Goal: Use online tool/utility: Use online tool/utility

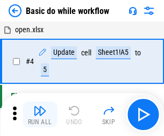
click at [40, 114] on img "button" at bounding box center [39, 110] width 13 height 13
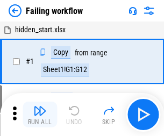
click at [40, 114] on img "button" at bounding box center [39, 110] width 13 height 13
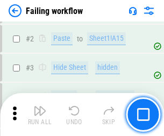
scroll to position [227, 0]
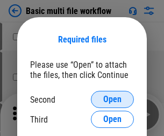
click at [112, 99] on span "Open" at bounding box center [112, 99] width 18 height 9
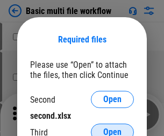
click at [112, 128] on span "Open" at bounding box center [112, 132] width 18 height 9
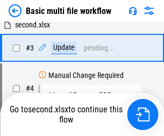
scroll to position [0, 0]
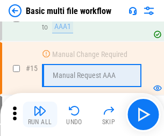
click at [40, 114] on img "button" at bounding box center [39, 110] width 13 height 13
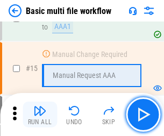
scroll to position [714, 0]
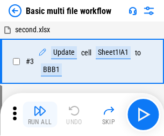
click at [40, 114] on img "button" at bounding box center [39, 110] width 13 height 13
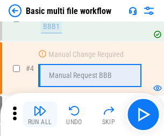
click at [40, 114] on img "button" at bounding box center [39, 110] width 13 height 13
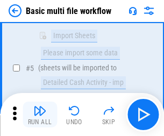
click at [40, 114] on img "button" at bounding box center [39, 110] width 13 height 13
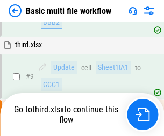
scroll to position [296, 0]
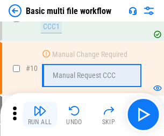
click at [40, 114] on img "button" at bounding box center [39, 110] width 13 height 13
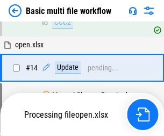
scroll to position [561, 0]
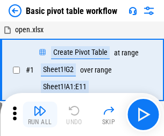
click at [40, 114] on img "button" at bounding box center [39, 110] width 13 height 13
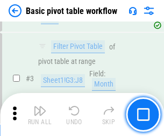
scroll to position [257, 0]
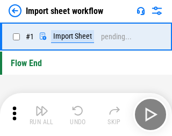
click at [40, 114] on img "button" at bounding box center [41, 110] width 13 height 13
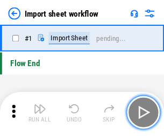
scroll to position [4, 0]
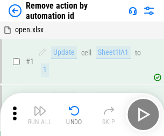
scroll to position [40, 0]
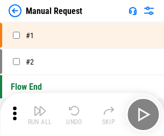
click at [40, 114] on img "button" at bounding box center [39, 110] width 13 height 13
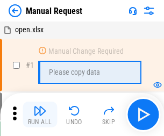
click at [40, 114] on img "button" at bounding box center [39, 110] width 13 height 13
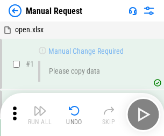
scroll to position [36, 0]
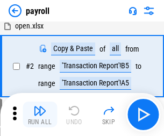
click at [40, 114] on img "button" at bounding box center [39, 110] width 13 height 13
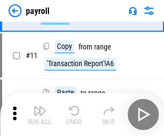
scroll to position [78, 0]
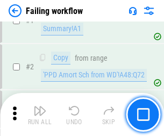
scroll to position [173, 0]
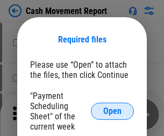
click at [112, 111] on span "Open" at bounding box center [112, 111] width 18 height 9
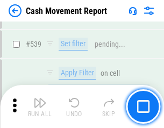
scroll to position [4761, 0]
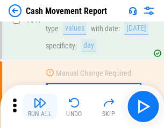
click at [40, 106] on img "button" at bounding box center [39, 102] width 13 height 13
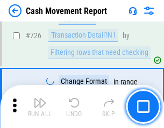
scroll to position [5597, 0]
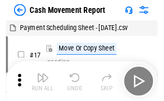
scroll to position [19, 0]
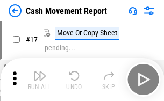
click at [40, 79] on img "button" at bounding box center [39, 75] width 13 height 13
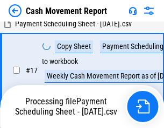
scroll to position [168, 0]
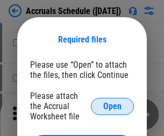
click at [112, 106] on span "Open" at bounding box center [112, 106] width 18 height 9
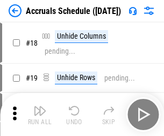
scroll to position [103, 0]
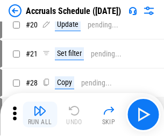
click at [40, 114] on img "button" at bounding box center [39, 110] width 13 height 13
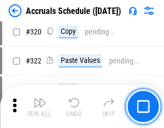
scroll to position [1995, 0]
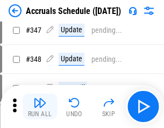
click at [40, 106] on img "button" at bounding box center [39, 102] width 13 height 13
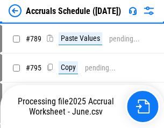
scroll to position [4506, 0]
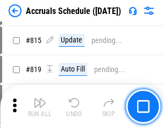
click at [40, 106] on img "button" at bounding box center [39, 102] width 13 height 13
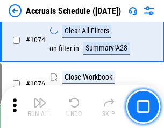
scroll to position [6425, 0]
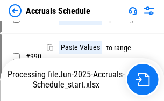
scroll to position [5351, 0]
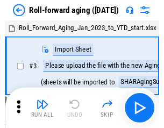
scroll to position [2, 0]
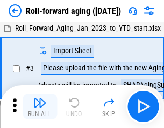
click at [40, 106] on img "button" at bounding box center [39, 102] width 13 height 13
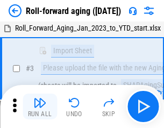
click at [40, 106] on img "button" at bounding box center [39, 102] width 13 height 13
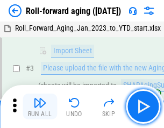
scroll to position [69, 0]
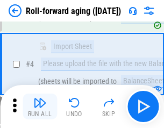
click at [40, 106] on img "button" at bounding box center [39, 102] width 13 height 13
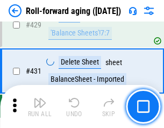
scroll to position [3720, 0]
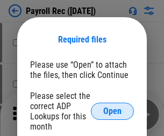
click at [112, 111] on span "Open" at bounding box center [112, 111] width 18 height 9
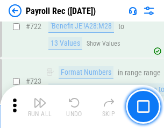
scroll to position [6144, 0]
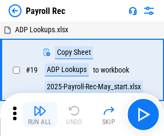
click at [40, 114] on img "button" at bounding box center [39, 110] width 13 height 13
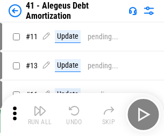
click at [40, 114] on img "button" at bounding box center [39, 110] width 13 height 13
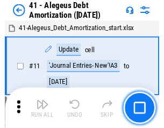
scroll to position [132, 0]
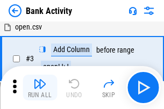
click at [40, 87] on img "button" at bounding box center [39, 83] width 13 height 13
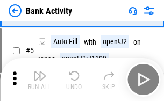
scroll to position [57, 0]
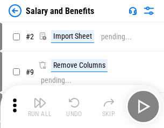
click at [40, 106] on img "button" at bounding box center [39, 102] width 13 height 13
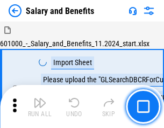
scroll to position [14, 0]
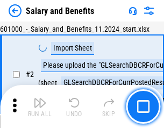
click at [40, 106] on img "button" at bounding box center [39, 102] width 13 height 13
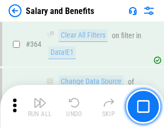
scroll to position [5052, 0]
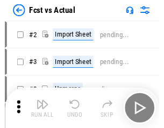
scroll to position [14, 0]
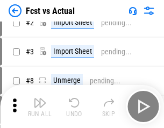
click at [40, 106] on img "button" at bounding box center [39, 102] width 13 height 13
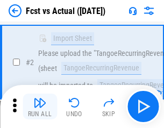
click at [40, 106] on img "button" at bounding box center [39, 102] width 13 height 13
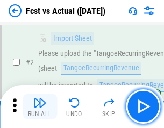
scroll to position [100, 0]
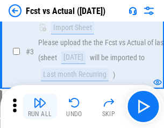
click at [40, 106] on img "button" at bounding box center [39, 102] width 13 height 13
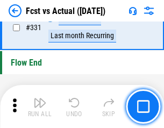
scroll to position [5135, 0]
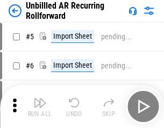
scroll to position [23, 0]
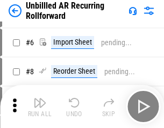
click at [40, 106] on img "button" at bounding box center [39, 102] width 13 height 13
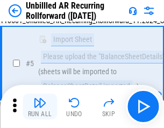
click at [40, 106] on img "button" at bounding box center [39, 102] width 13 height 13
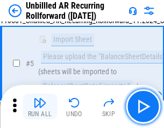
scroll to position [101, 0]
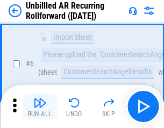
click at [40, 106] on img "button" at bounding box center [39, 102] width 13 height 13
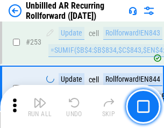
scroll to position [3644, 0]
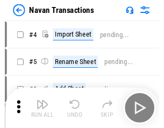
scroll to position [17, 0]
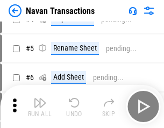
click at [40, 106] on img "button" at bounding box center [39, 102] width 13 height 13
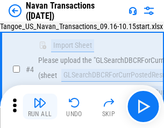
click at [40, 106] on img "button" at bounding box center [39, 102] width 13 height 13
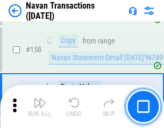
scroll to position [3478, 0]
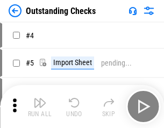
click at [40, 106] on img "button" at bounding box center [39, 102] width 13 height 13
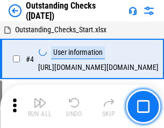
scroll to position [45, 0]
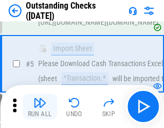
click at [40, 106] on img "button" at bounding box center [39, 102] width 13 height 13
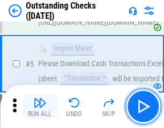
scroll to position [112, 0]
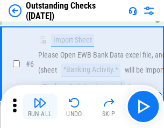
click at [40, 106] on img "button" at bounding box center [39, 102] width 13 height 13
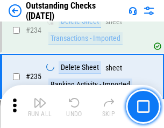
scroll to position [3257, 0]
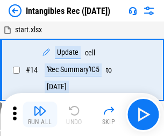
click at [40, 114] on img "button" at bounding box center [39, 110] width 13 height 13
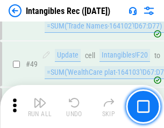
scroll to position [418, 0]
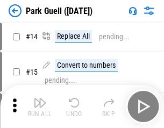
click at [40, 106] on img "button" at bounding box center [39, 102] width 13 height 13
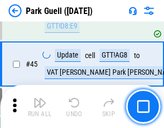
scroll to position [1341, 0]
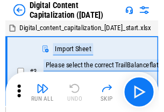
scroll to position [31, 0]
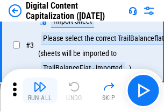
click at [40, 90] on img "button" at bounding box center [39, 86] width 13 height 13
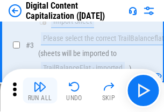
click at [40, 90] on img "button" at bounding box center [39, 86] width 13 height 13
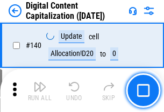
scroll to position [1138, 0]
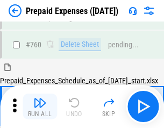
click at [40, 106] on img "button" at bounding box center [39, 102] width 13 height 13
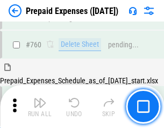
scroll to position [2973, 0]
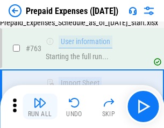
click at [40, 106] on img "button" at bounding box center [39, 102] width 13 height 13
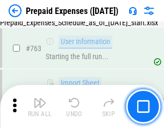
scroll to position [3036, 0]
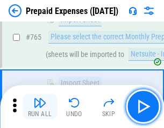
click at [40, 106] on img "button" at bounding box center [39, 102] width 13 height 13
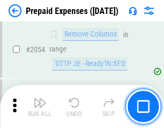
scroll to position [11213, 0]
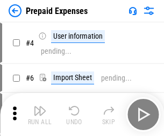
click at [40, 114] on img "button" at bounding box center [39, 110] width 13 height 13
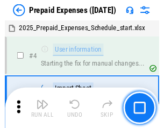
scroll to position [47, 0]
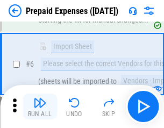
click at [40, 106] on img "button" at bounding box center [39, 102] width 13 height 13
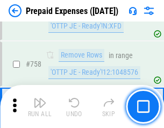
scroll to position [3822, 0]
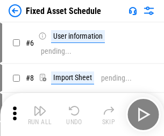
click at [40, 114] on img "button" at bounding box center [39, 110] width 13 height 13
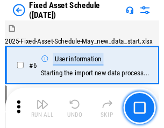
scroll to position [58, 0]
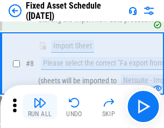
click at [40, 106] on img "button" at bounding box center [39, 102] width 13 height 13
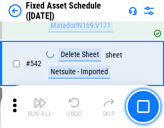
scroll to position [3824, 0]
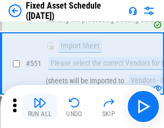
click at [40, 106] on img "button" at bounding box center [39, 102] width 13 height 13
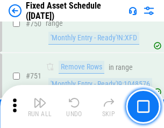
scroll to position [5230, 0]
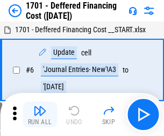
click at [40, 114] on img "button" at bounding box center [39, 110] width 13 height 13
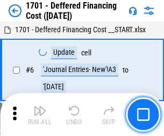
scroll to position [129, 0]
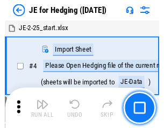
scroll to position [2, 0]
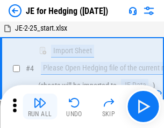
click at [40, 106] on img "button" at bounding box center [39, 102] width 13 height 13
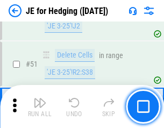
scroll to position [695, 0]
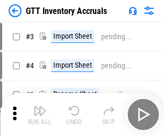
click at [40, 106] on img "button" at bounding box center [39, 110] width 13 height 13
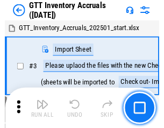
scroll to position [2, 0]
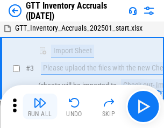
click at [40, 106] on img "button" at bounding box center [39, 102] width 13 height 13
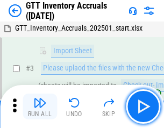
scroll to position [69, 0]
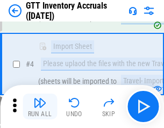
click at [40, 106] on img "button" at bounding box center [39, 102] width 13 height 13
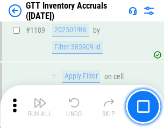
scroll to position [8760, 0]
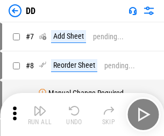
click at [40, 114] on img "button" at bounding box center [39, 110] width 13 height 13
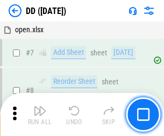
scroll to position [104, 0]
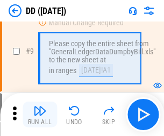
click at [40, 114] on img "button" at bounding box center [39, 110] width 13 height 13
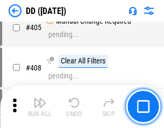
scroll to position [4799, 0]
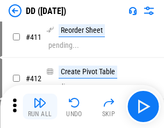
click at [40, 106] on img "button" at bounding box center [39, 102] width 13 height 13
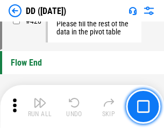
scroll to position [5134, 0]
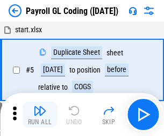
click at [40, 114] on img "button" at bounding box center [39, 110] width 13 height 13
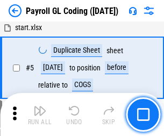
scroll to position [129, 0]
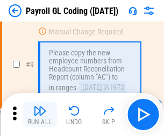
click at [40, 114] on img "button" at bounding box center [39, 110] width 13 height 13
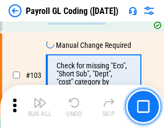
scroll to position [2517, 0]
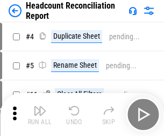
click at [40, 114] on img "button" at bounding box center [39, 110] width 13 height 13
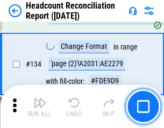
scroll to position [1289, 0]
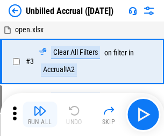
click at [40, 114] on img "button" at bounding box center [39, 110] width 13 height 13
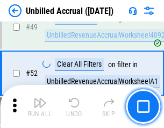
scroll to position [973, 0]
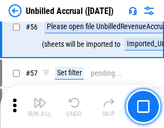
click at [40, 106] on img "button" at bounding box center [39, 102] width 13 height 13
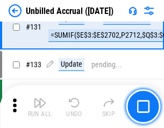
scroll to position [3195, 0]
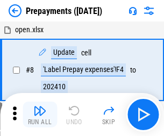
click at [40, 114] on img "button" at bounding box center [39, 110] width 13 height 13
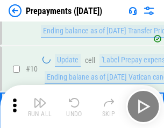
scroll to position [67, 0]
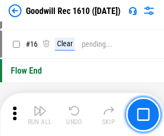
scroll to position [183, 0]
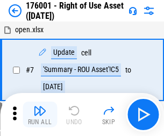
click at [40, 114] on img "button" at bounding box center [39, 110] width 13 height 13
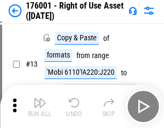
scroll to position [69, 0]
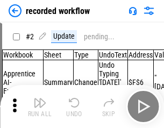
click at [40, 106] on img "button" at bounding box center [39, 102] width 13 height 13
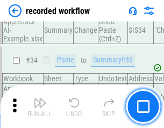
scroll to position [3353, 0]
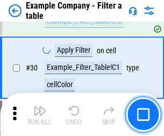
scroll to position [982, 0]
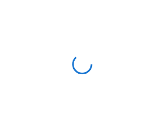
scroll to position [17, 0]
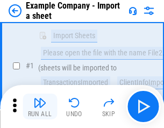
click at [40, 106] on img "button" at bounding box center [39, 102] width 13 height 13
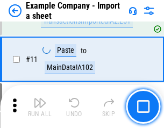
scroll to position [237, 0]
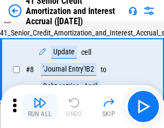
click at [40, 106] on img "button" at bounding box center [39, 102] width 13 height 13
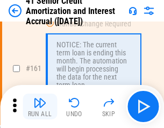
click at [40, 106] on img "button" at bounding box center [39, 102] width 13 height 13
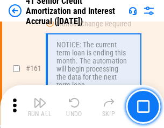
scroll to position [1147, 0]
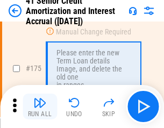
click at [40, 106] on img "button" at bounding box center [39, 102] width 13 height 13
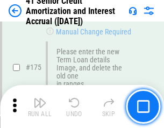
scroll to position [1256, 0]
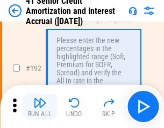
click at [40, 106] on img "button" at bounding box center [39, 102] width 13 height 13
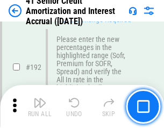
scroll to position [1369, 0]
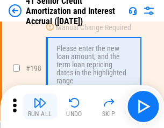
click at [40, 106] on img "button" at bounding box center [39, 102] width 13 height 13
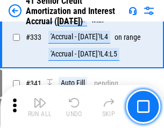
scroll to position [2740, 0]
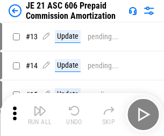
click at [40, 106] on img "button" at bounding box center [39, 110] width 13 height 13
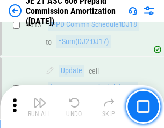
scroll to position [2003, 0]
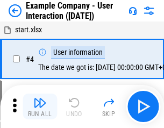
click at [40, 106] on img "button" at bounding box center [39, 102] width 13 height 13
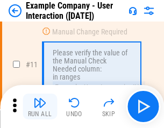
click at [40, 106] on img "button" at bounding box center [39, 102] width 13 height 13
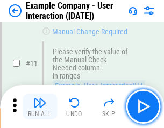
scroll to position [232, 0]
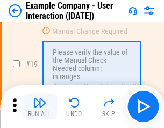
click at [40, 106] on img "button" at bounding box center [39, 102] width 13 height 13
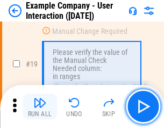
click at [40, 106] on img "button" at bounding box center [39, 102] width 13 height 13
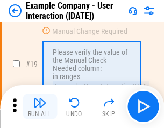
click at [40, 106] on img "button" at bounding box center [39, 102] width 13 height 13
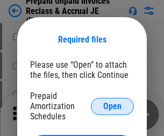
click at [112, 106] on span "Open" at bounding box center [112, 106] width 18 height 9
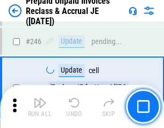
scroll to position [1448, 0]
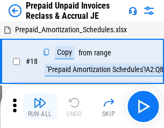
click at [40, 106] on img "button" at bounding box center [39, 102] width 13 height 13
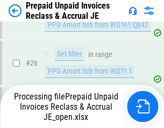
scroll to position [807, 0]
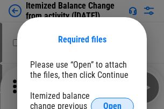
click at [112, 102] on span "Open" at bounding box center [112, 106] width 18 height 9
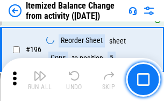
scroll to position [2065, 0]
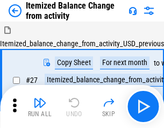
scroll to position [17, 0]
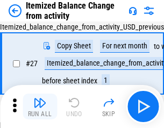
click at [40, 106] on img "button" at bounding box center [39, 102] width 13 height 13
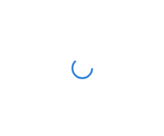
scroll to position [5, 0]
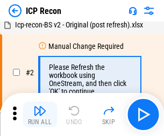
click at [40, 114] on img "button" at bounding box center [39, 110] width 13 height 13
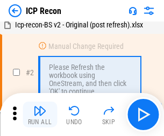
click at [40, 114] on img "button" at bounding box center [39, 110] width 13 height 13
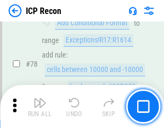
scroll to position [1051, 0]
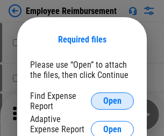
click at [112, 101] on span "Open" at bounding box center [112, 101] width 18 height 9
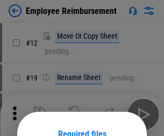
scroll to position [94, 0]
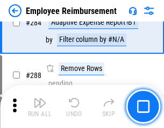
scroll to position [2916, 0]
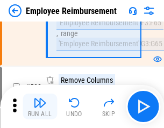
click at [40, 106] on img "button" at bounding box center [39, 102] width 13 height 13
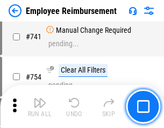
scroll to position [7526, 0]
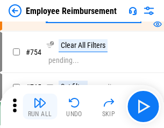
click at [40, 106] on img "button" at bounding box center [39, 102] width 13 height 13
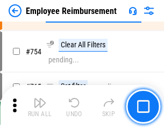
click at [40, 106] on img "button" at bounding box center [39, 102] width 13 height 13
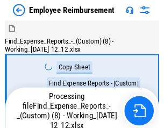
scroll to position [36, 0]
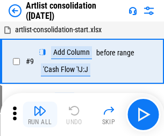
click at [40, 114] on img "button" at bounding box center [39, 110] width 13 height 13
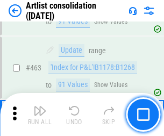
scroll to position [4697, 0]
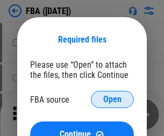
click at [112, 99] on span "Open" at bounding box center [112, 99] width 18 height 9
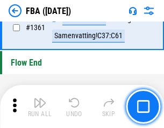
scroll to position [11520, 0]
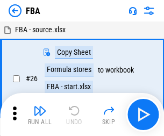
scroll to position [11, 0]
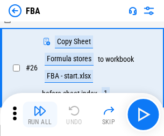
click at [40, 114] on img "button" at bounding box center [39, 110] width 13 height 13
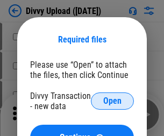
click at [112, 101] on span "Open" at bounding box center [112, 101] width 18 height 9
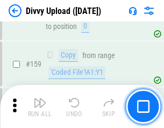
scroll to position [1111, 0]
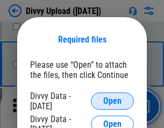
click at [112, 101] on span "Open" at bounding box center [112, 101] width 18 height 9
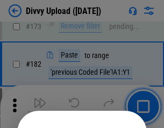
scroll to position [1204, 0]
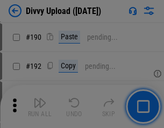
scroll to position [1354, 0]
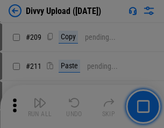
scroll to position [1822, 0]
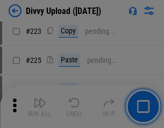
scroll to position [2141, 0]
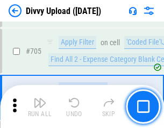
scroll to position [7338, 0]
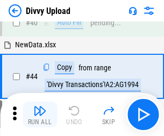
click at [40, 114] on img "button" at bounding box center [39, 110] width 13 height 13
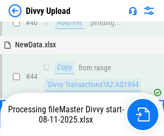
scroll to position [118, 0]
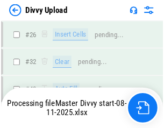
scroll to position [1111, 0]
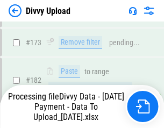
scroll to position [1209, 0]
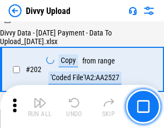
scroll to position [1736, 0]
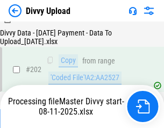
scroll to position [1736, 0]
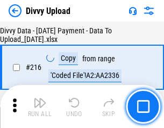
scroll to position [2209, 0]
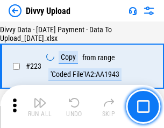
scroll to position [2445, 0]
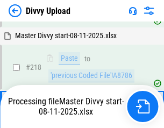
scroll to position [2263, 0]
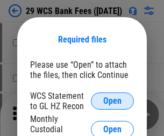
click at [112, 101] on span "Open" at bounding box center [112, 101] width 18 height 9
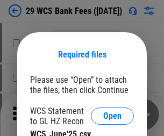
scroll to position [15, 0]
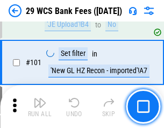
scroll to position [1045, 0]
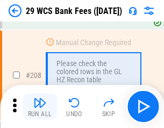
click at [40, 106] on img "button" at bounding box center [39, 102] width 13 height 13
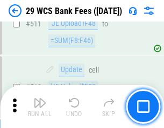
scroll to position [5397, 0]
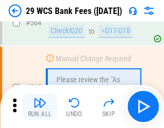
click at [40, 106] on img "button" at bounding box center [39, 102] width 13 height 13
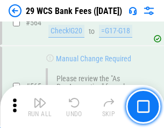
scroll to position [5801, 0]
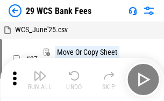
scroll to position [19, 0]
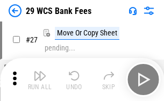
click at [40, 79] on img "button" at bounding box center [39, 75] width 13 height 13
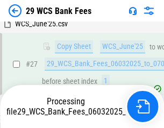
scroll to position [214, 0]
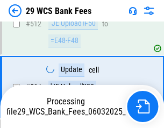
scroll to position [5727, 0]
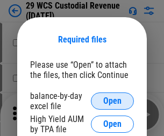
click at [112, 101] on span "Open" at bounding box center [112, 101] width 18 height 9
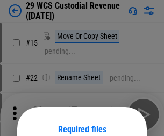
scroll to position [90, 0]
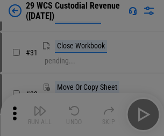
scroll to position [230, 0]
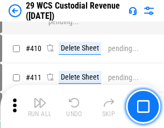
scroll to position [4968, 0]
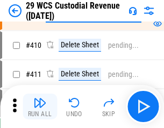
click at [40, 106] on img "button" at bounding box center [39, 102] width 13 height 13
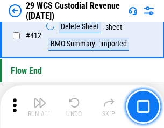
scroll to position [5123, 0]
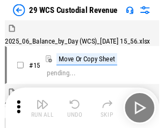
scroll to position [26, 0]
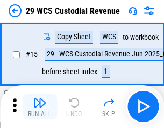
click at [40, 106] on img "button" at bounding box center [39, 102] width 13 height 13
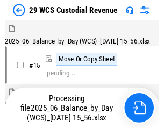
scroll to position [26, 0]
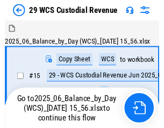
scroll to position [20, 0]
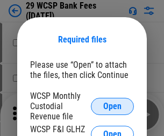
click at [112, 106] on span "Open" at bounding box center [112, 106] width 18 height 9
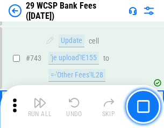
scroll to position [5406, 0]
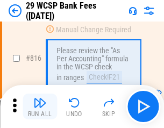
click at [40, 106] on img "button" at bounding box center [39, 102] width 13 height 13
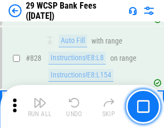
scroll to position [6806, 0]
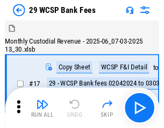
scroll to position [26, 0]
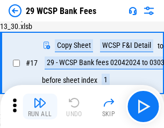
click at [40, 106] on img "button" at bounding box center [39, 102] width 13 height 13
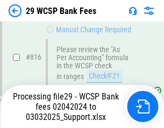
scroll to position [6495, 0]
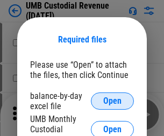
click at [112, 101] on span "Open" at bounding box center [112, 101] width 18 height 9
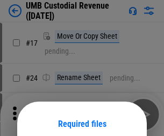
scroll to position [84, 0]
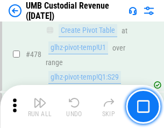
scroll to position [4289, 0]
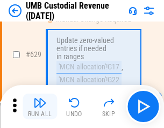
click at [40, 106] on img "button" at bounding box center [39, 102] width 13 height 13
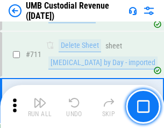
scroll to position [6530, 0]
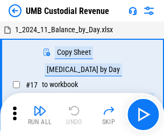
scroll to position [8, 0]
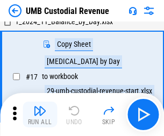
click at [40, 114] on img "button" at bounding box center [39, 110] width 13 height 13
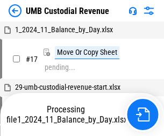
scroll to position [8, 0]
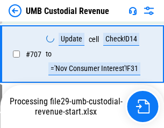
scroll to position [6459, 0]
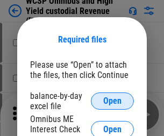
click at [112, 101] on span "Open" at bounding box center [112, 101] width 18 height 9
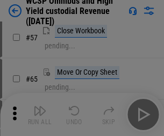
scroll to position [468, 0]
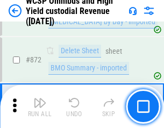
scroll to position [9079, 0]
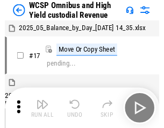
scroll to position [6, 0]
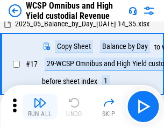
click at [40, 106] on img "button" at bounding box center [39, 102] width 13 height 13
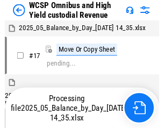
scroll to position [6, 0]
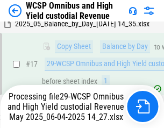
scroll to position [223, 0]
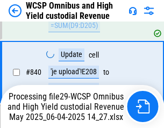
scroll to position [8962, 0]
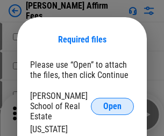
click at [112, 102] on span "Open" at bounding box center [112, 106] width 18 height 9
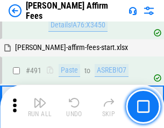
scroll to position [2917, 0]
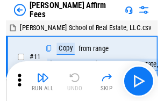
scroll to position [11, 0]
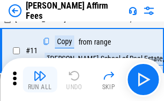
click at [40, 79] on img "button" at bounding box center [39, 75] width 13 height 13
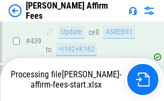
scroll to position [2813, 0]
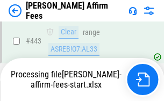
scroll to position [2813, 0]
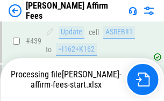
scroll to position [2813, 0]
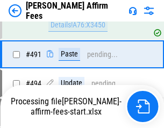
scroll to position [2862, 0]
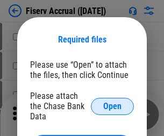
click at [112, 102] on span "Open" at bounding box center [112, 106] width 18 height 9
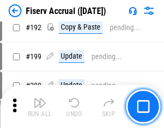
scroll to position [2378, 0]
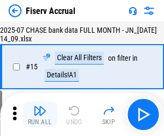
click at [40, 114] on img "button" at bounding box center [39, 110] width 13 height 13
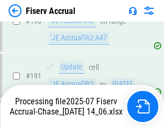
scroll to position [2820, 0]
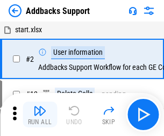
click at [40, 106] on img "button" at bounding box center [39, 110] width 13 height 13
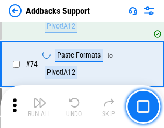
scroll to position [781, 0]
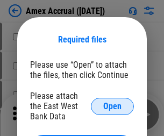
click at [112, 106] on span "Open" at bounding box center [112, 106] width 18 height 9
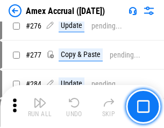
scroll to position [2862, 0]
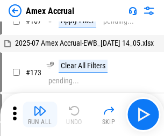
click at [40, 114] on img "button" at bounding box center [39, 110] width 13 height 13
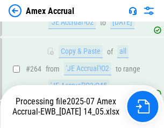
scroll to position [3064, 0]
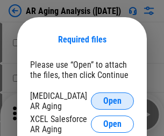
click at [112, 99] on span "Open" at bounding box center [112, 101] width 18 height 9
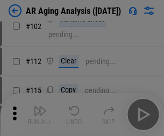
scroll to position [148, 0]
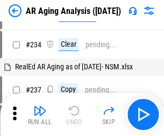
scroll to position [11, 0]
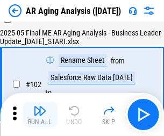
click at [40, 114] on img "button" at bounding box center [39, 110] width 13 height 13
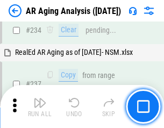
scroll to position [1663, 0]
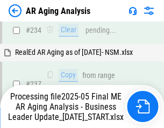
scroll to position [1650, 0]
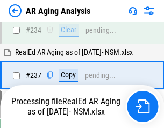
scroll to position [1650, 0]
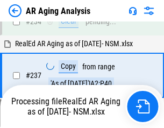
scroll to position [1650, 0]
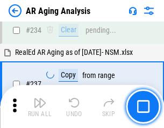
scroll to position [1650, 0]
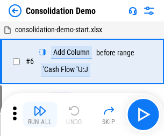
click at [40, 114] on img "button" at bounding box center [39, 110] width 13 height 13
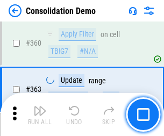
scroll to position [3595, 0]
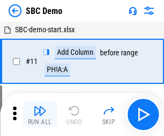
click at [40, 114] on img "button" at bounding box center [39, 110] width 13 height 13
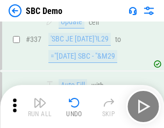
scroll to position [2822, 0]
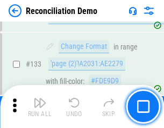
scroll to position [1274, 0]
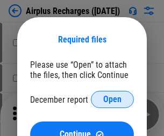
click at [112, 99] on span "Open" at bounding box center [112, 99] width 18 height 9
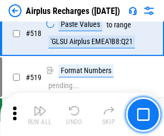
scroll to position [4616, 0]
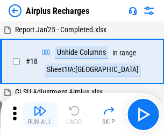
click at [40, 114] on img "button" at bounding box center [39, 110] width 13 height 13
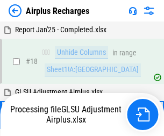
scroll to position [47, 0]
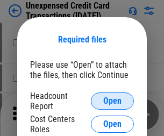
click at [112, 101] on span "Open" at bounding box center [112, 101] width 18 height 9
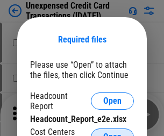
click at [112, 132] on span "Open" at bounding box center [112, 136] width 18 height 9
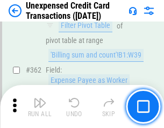
scroll to position [2759, 0]
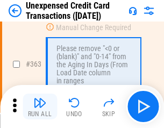
click at [40, 106] on img "button" at bounding box center [39, 102] width 13 height 13
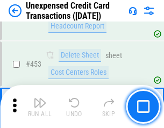
scroll to position [3659, 0]
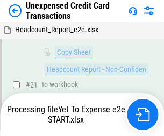
scroll to position [174, 0]
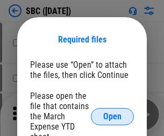
click at [112, 116] on span "Open" at bounding box center [112, 116] width 18 height 9
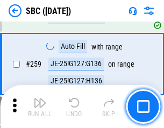
scroll to position [2096, 0]
